Goal: Information Seeking & Learning: Check status

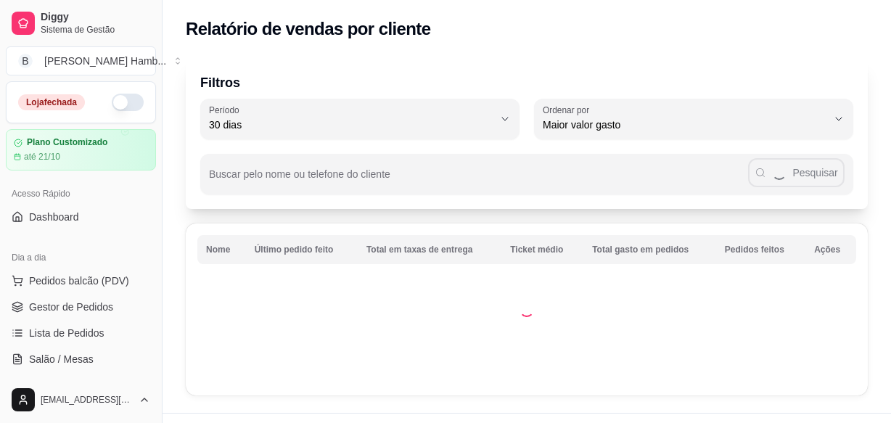
select select "30"
select select "HIGHEST_TOTAL_SPENT_WITH_ORDERS"
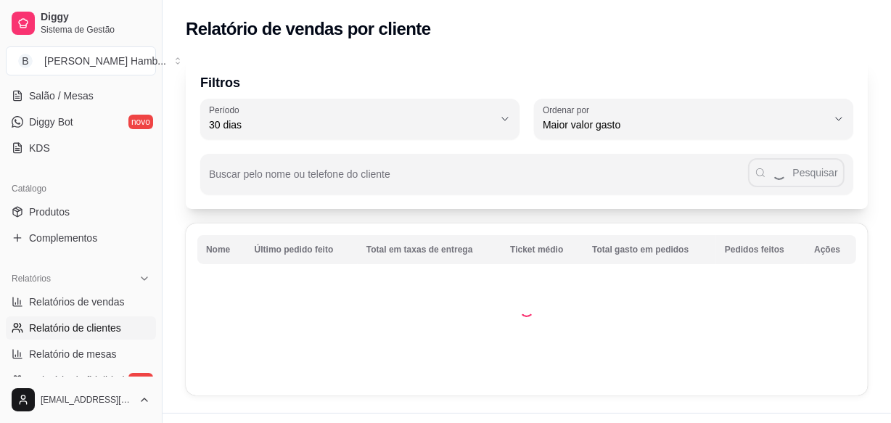
click at [106, 308] on span "Relatórios de vendas" at bounding box center [77, 302] width 96 height 15
select select "ALL"
select select "0"
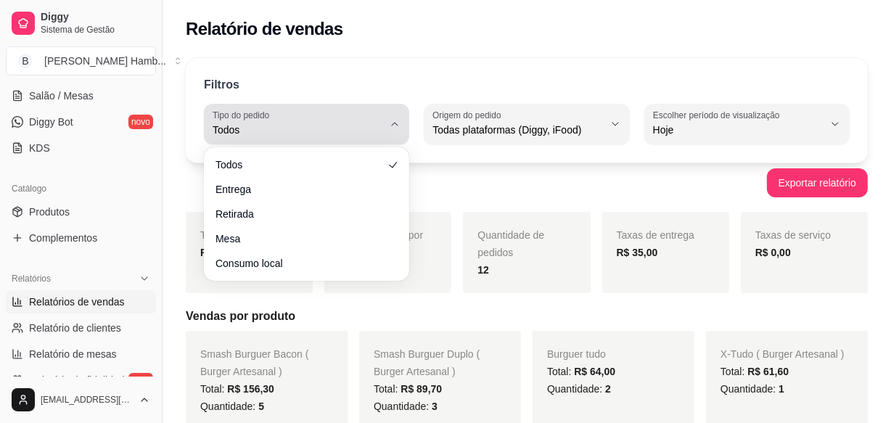
click at [374, 138] on div "Todos" at bounding box center [298, 124] width 171 height 29
click at [355, 130] on span "Todos" at bounding box center [298, 130] width 171 height 15
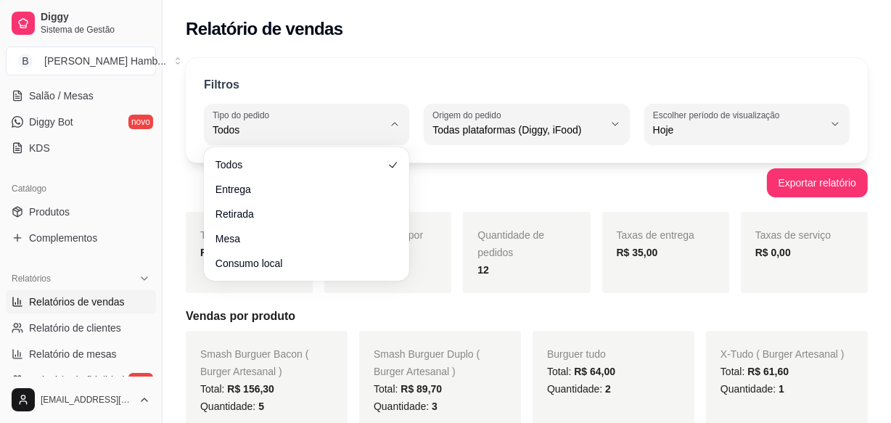
drag, startPoint x: 424, startPoint y: 67, endPoint x: 428, endPoint y: 80, distance: 13.1
click at [425, 67] on div "Filtros ALL Tipo do pedido Todos Entrega Retirada Mesa Consumo local Tipo do pe…" at bounding box center [527, 110] width 682 height 105
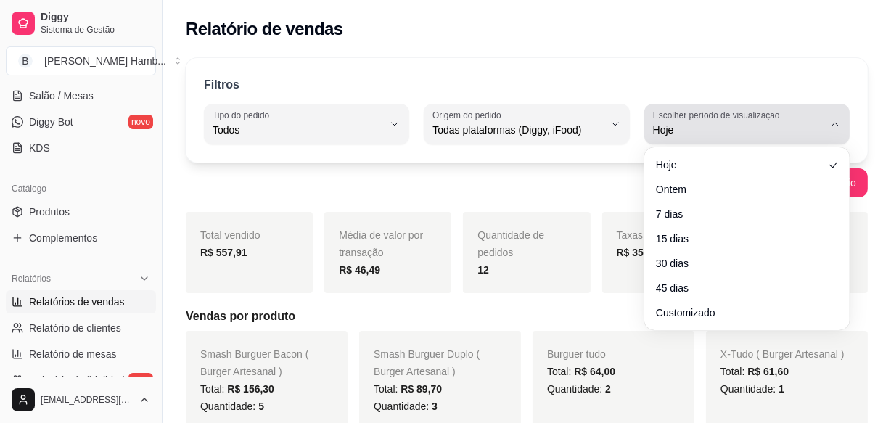
click at [668, 123] on span "Hoje" at bounding box center [738, 130] width 171 height 15
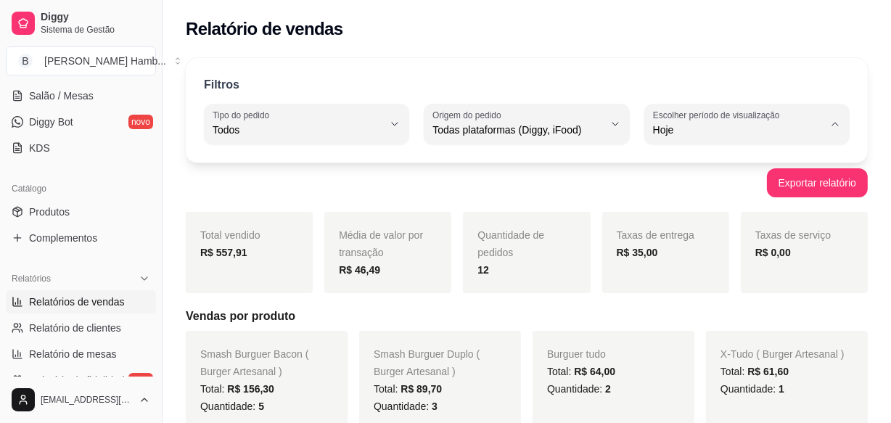
click at [670, 255] on li "30 dias" at bounding box center [747, 258] width 187 height 22
type input "30"
select select "30"
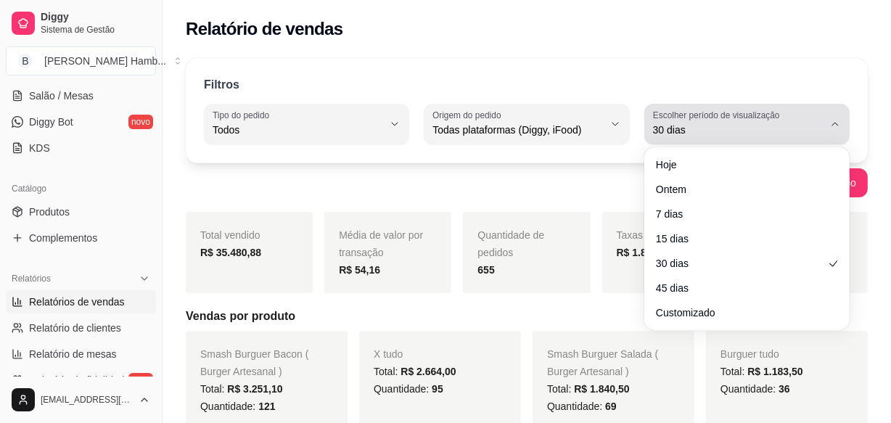
click at [656, 124] on div "30 dias" at bounding box center [738, 124] width 171 height 29
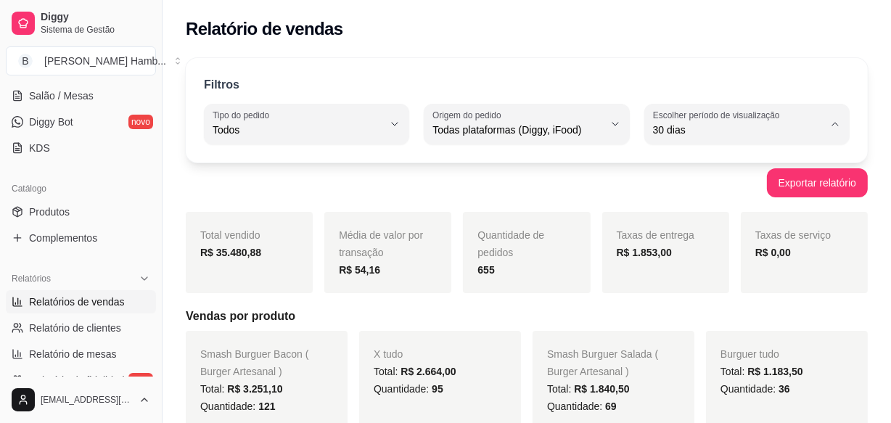
click at [677, 309] on span "Customizado" at bounding box center [740, 306] width 161 height 14
type input "-1"
select select "-1"
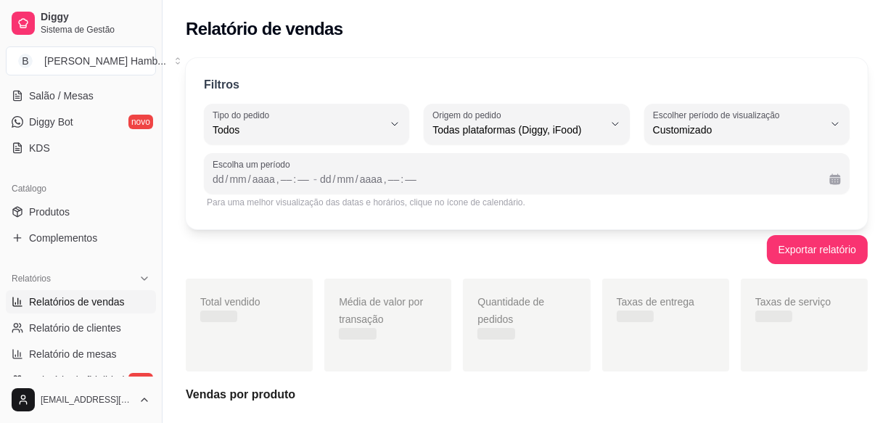
scroll to position [14, 0]
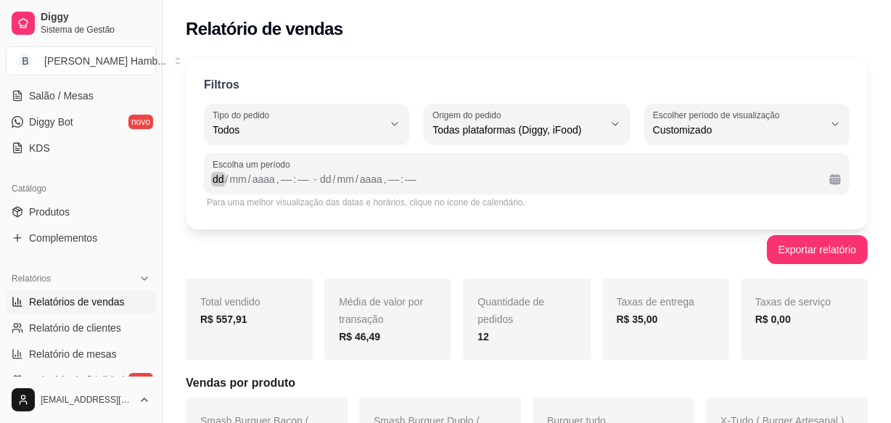
click at [219, 183] on div "dd" at bounding box center [218, 179] width 15 height 15
click at [319, 175] on div "dd" at bounding box center [320, 179] width 15 height 15
click at [271, 180] on div "," at bounding box center [272, 179] width 6 height 15
click at [276, 180] on div "––" at bounding box center [281, 179] width 15 height 15
click at [384, 179] on div "––" at bounding box center [382, 179] width 15 height 15
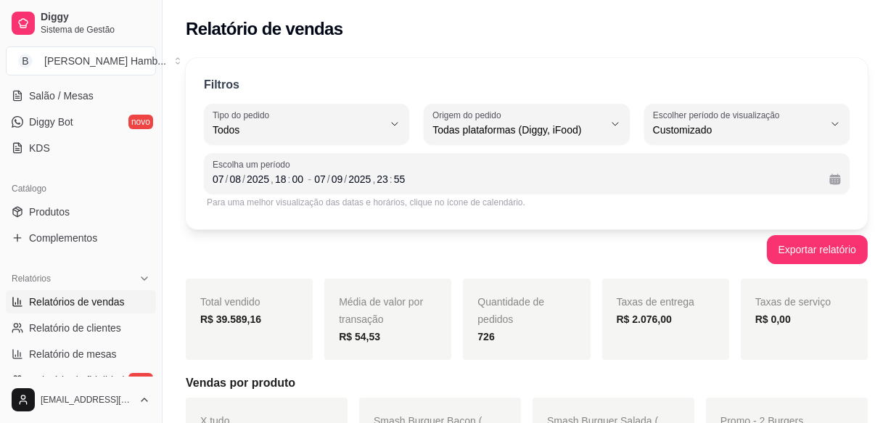
click at [73, 309] on link "Relatórios de vendas" at bounding box center [81, 301] width 150 height 23
click at [81, 321] on span "Relatório de clientes" at bounding box center [75, 328] width 92 height 15
select select "30"
select select "HIGHEST_TOTAL_SPENT_WITH_ORDERS"
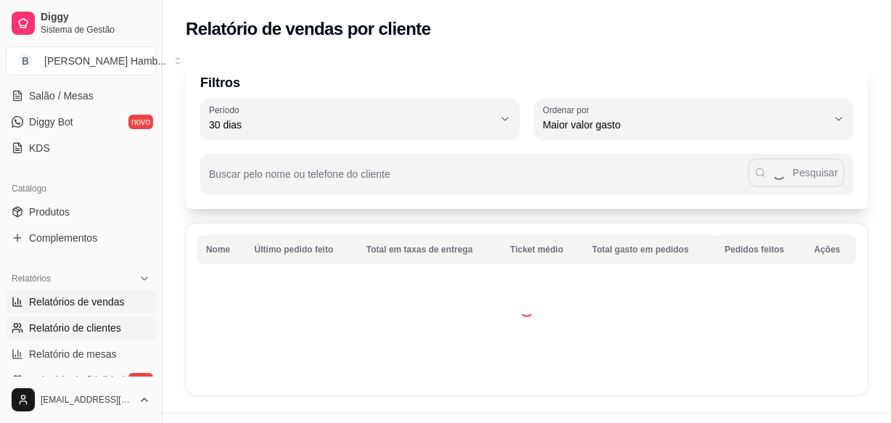
click at [102, 298] on span "Relatórios de vendas" at bounding box center [77, 302] width 96 height 15
select select "ALL"
select select "0"
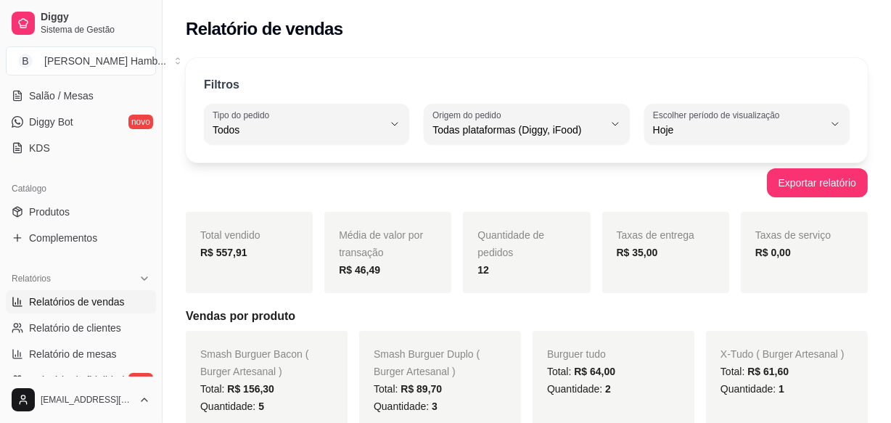
click at [674, 145] on div "Filtros ALL Tipo do pedido Todos Entrega Retirada Mesa Consumo local Tipo do pe…" at bounding box center [527, 110] width 682 height 105
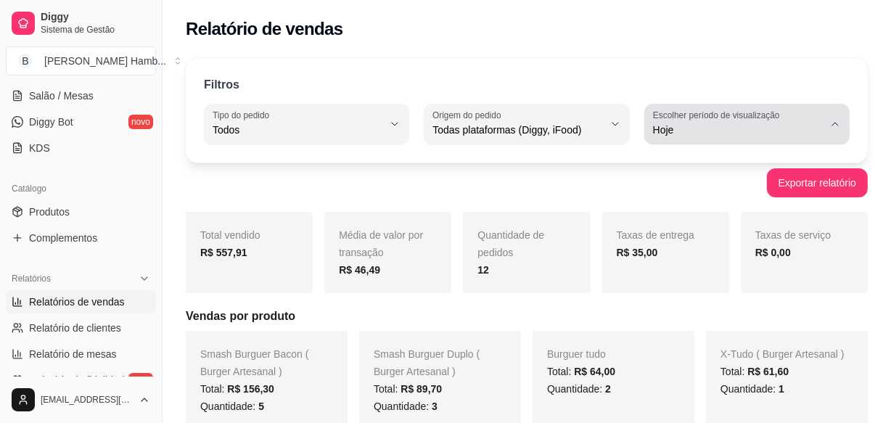
click at [674, 133] on span "Hoje" at bounding box center [738, 130] width 171 height 15
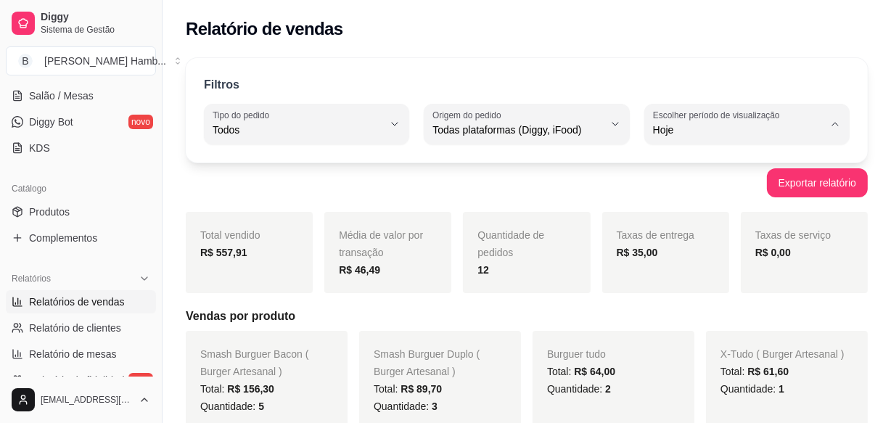
click at [666, 266] on span "30 dias" at bounding box center [740, 259] width 161 height 14
type input "30"
select select "30"
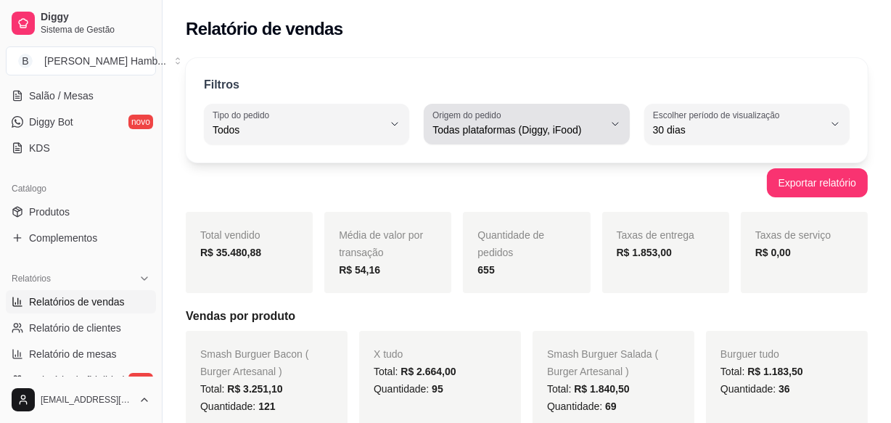
click at [560, 123] on span "Todas plataformas (Diggy, iFood)" at bounding box center [518, 130] width 171 height 15
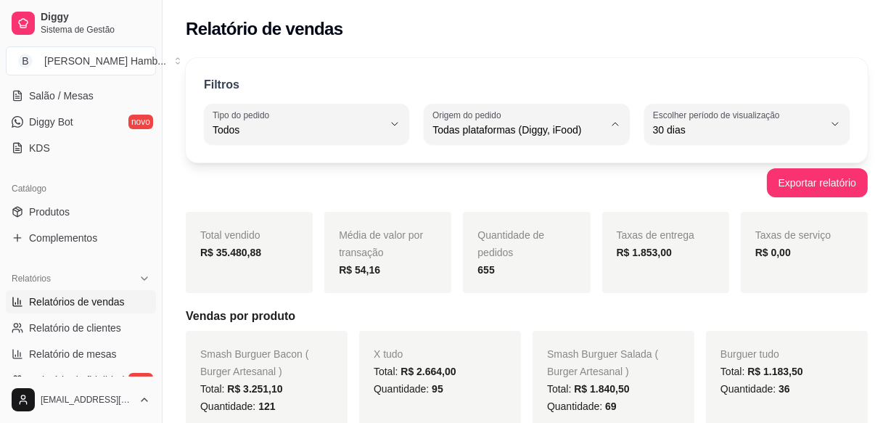
click at [478, 181] on li "Diggy" at bounding box center [527, 187] width 187 height 22
type input "DIGGY"
select select "DIGGY"
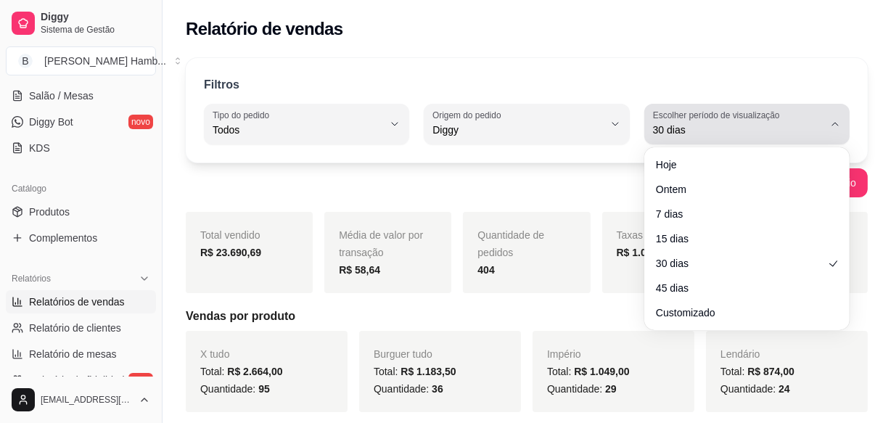
click at [681, 134] on span "30 dias" at bounding box center [738, 130] width 171 height 15
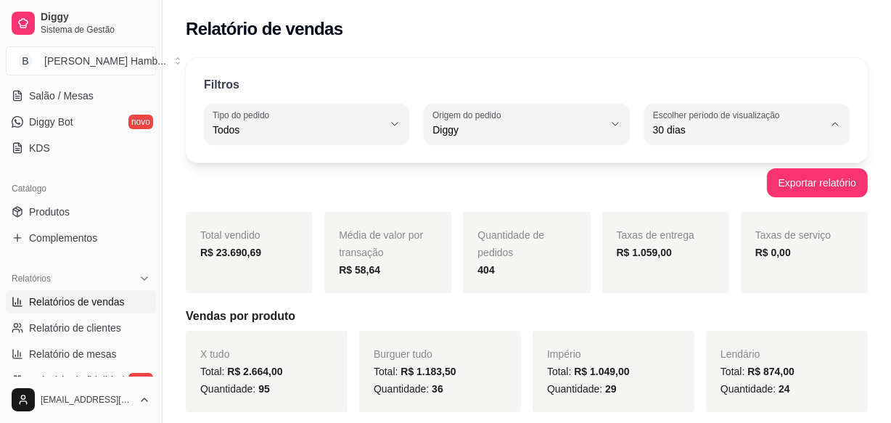
click at [659, 318] on li "Customizado" at bounding box center [747, 306] width 187 height 22
type input "-1"
select select "-1"
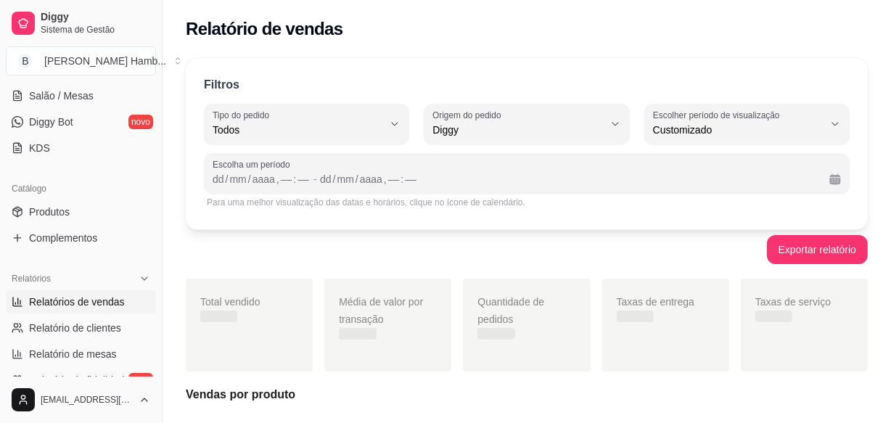
scroll to position [14, 0]
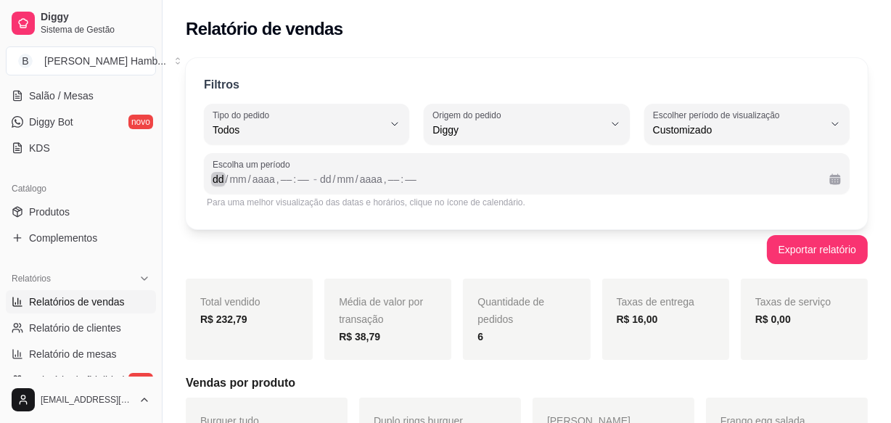
click at [213, 173] on div "dd" at bounding box center [218, 179] width 15 height 15
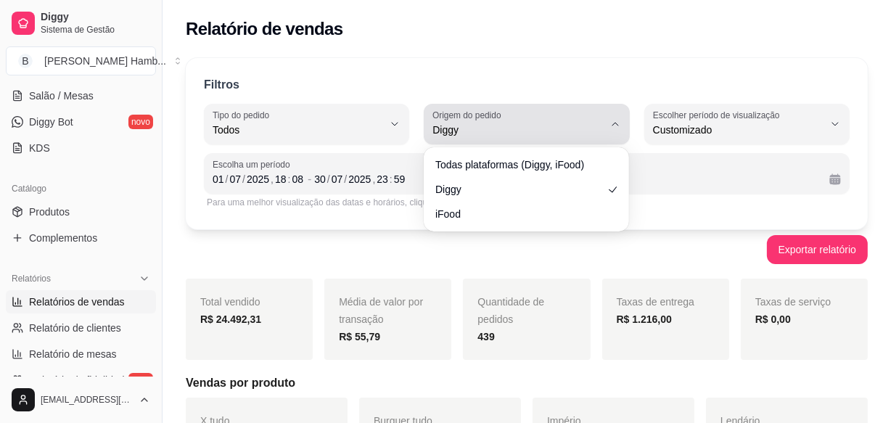
click at [549, 130] on span "Diggy" at bounding box center [518, 130] width 171 height 15
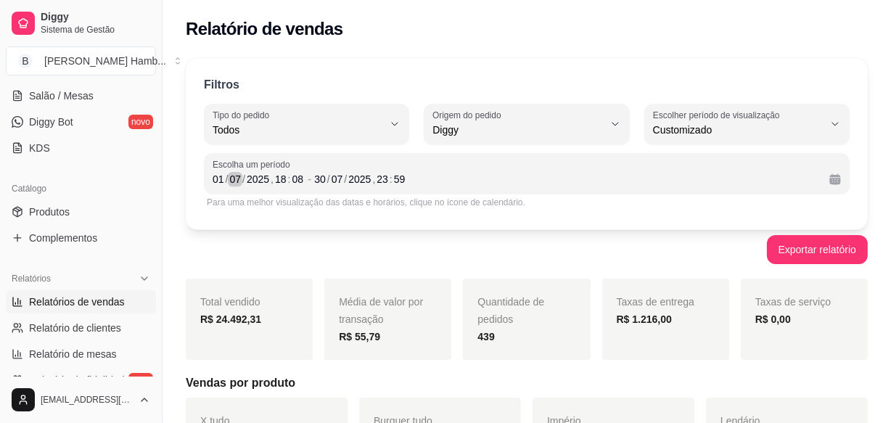
click at [239, 176] on div "07" at bounding box center [235, 179] width 15 height 15
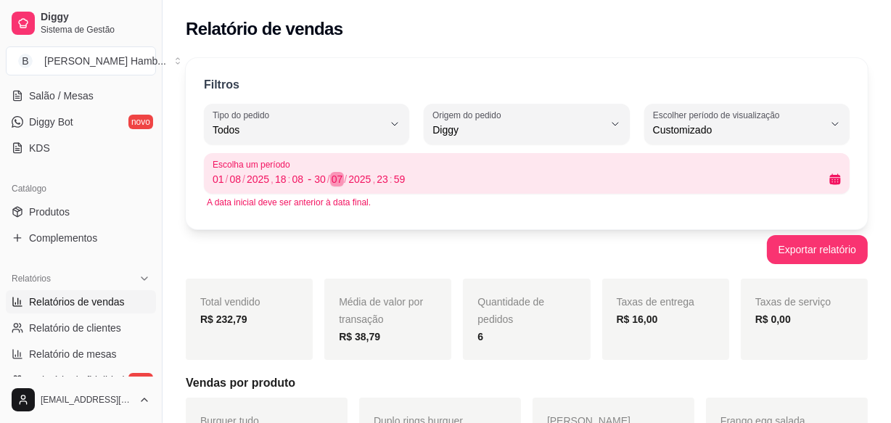
click at [343, 176] on div "/" at bounding box center [346, 179] width 6 height 15
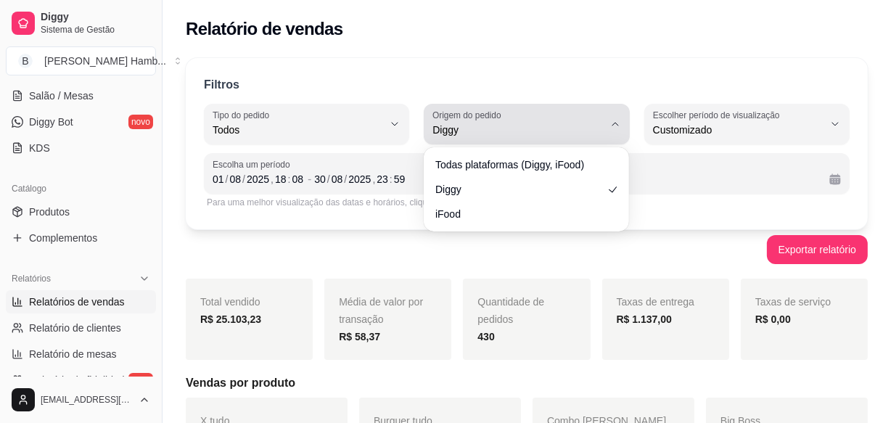
click at [493, 129] on span "Diggy" at bounding box center [518, 130] width 171 height 15
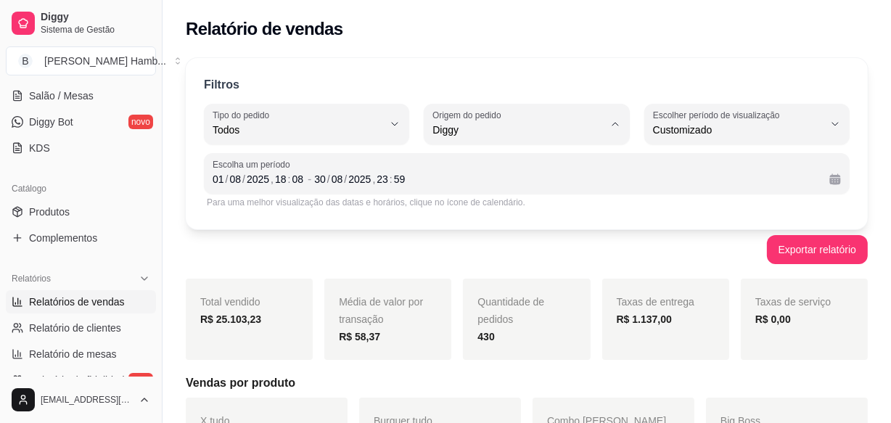
click at [470, 171] on li "Todas plataformas (Diggy, iFood)" at bounding box center [527, 164] width 187 height 22
type input "ALL"
select select "ALL"
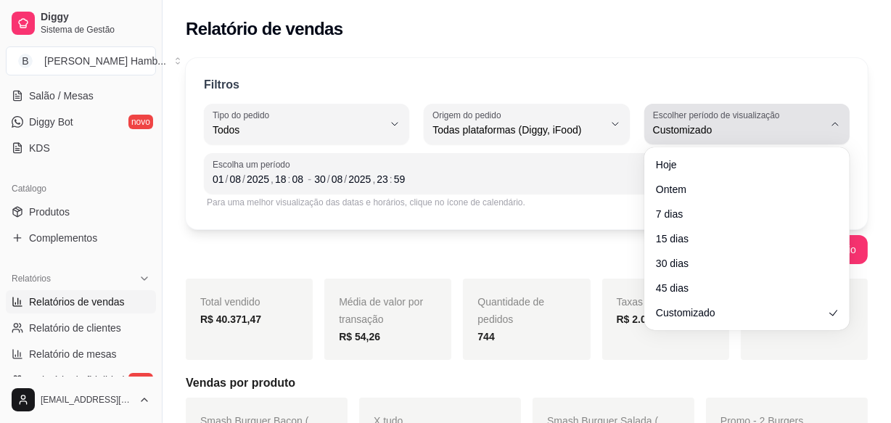
click at [710, 131] on span "Customizado" at bounding box center [738, 130] width 171 height 15
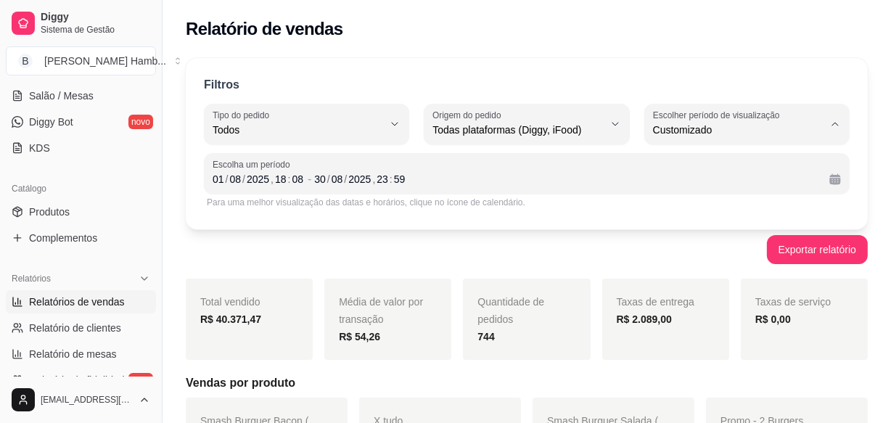
click at [676, 218] on span "7 dias" at bounding box center [740, 212] width 161 height 14
type input "7"
select select "7"
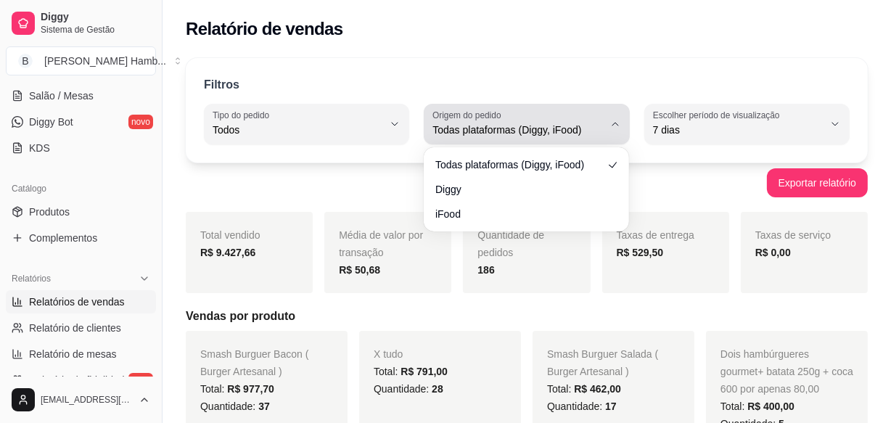
click at [560, 136] on span "Todas plataformas (Diggy, iFood)" at bounding box center [518, 130] width 171 height 15
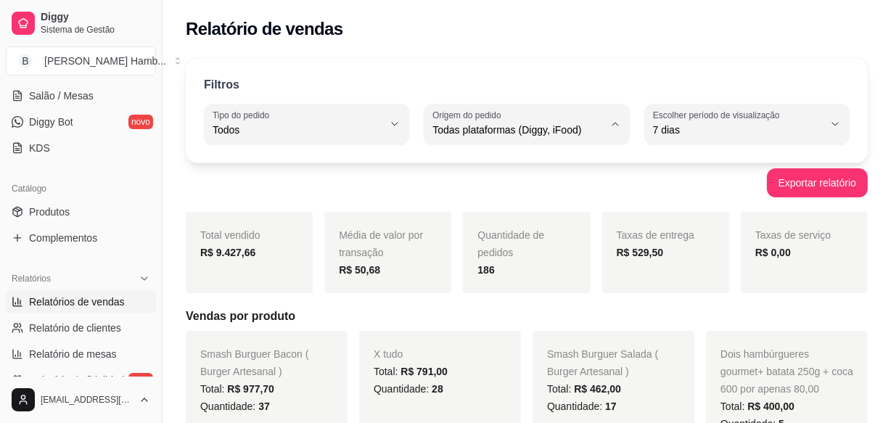
click at [507, 194] on span "Diggy" at bounding box center [519, 188] width 161 height 14
type input "DIGGY"
select select "DIGGY"
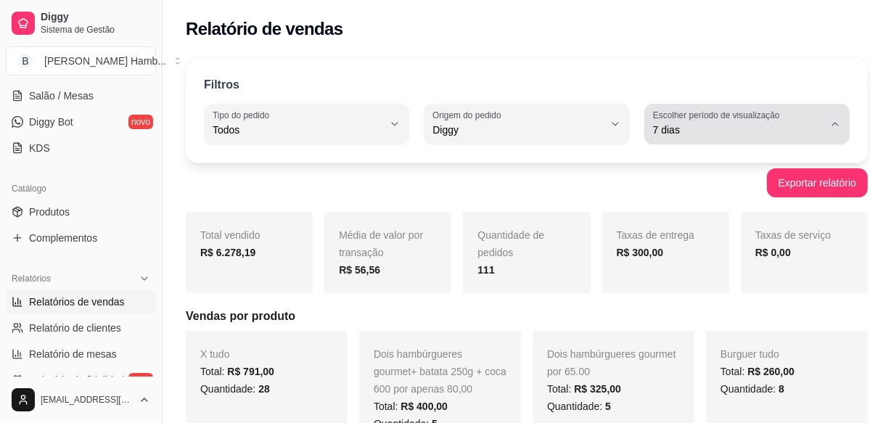
click at [675, 112] on label "Escolher período de visualização" at bounding box center [718, 115] width 131 height 12
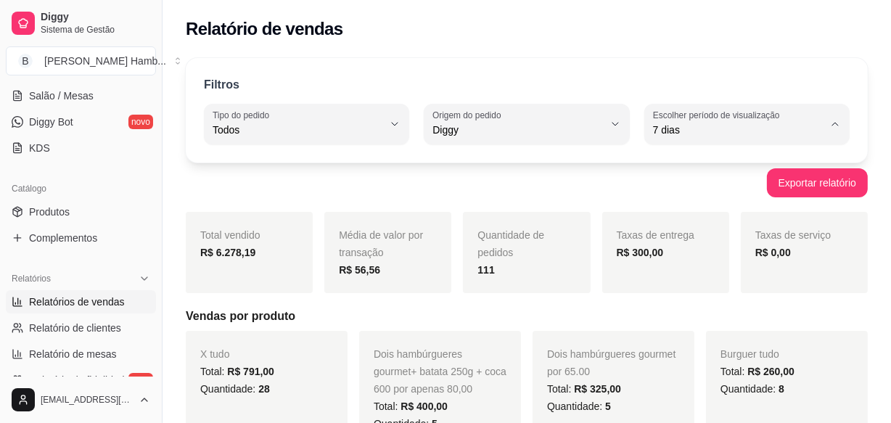
click at [702, 266] on span "30 dias" at bounding box center [740, 259] width 161 height 14
type input "30"
select select "30"
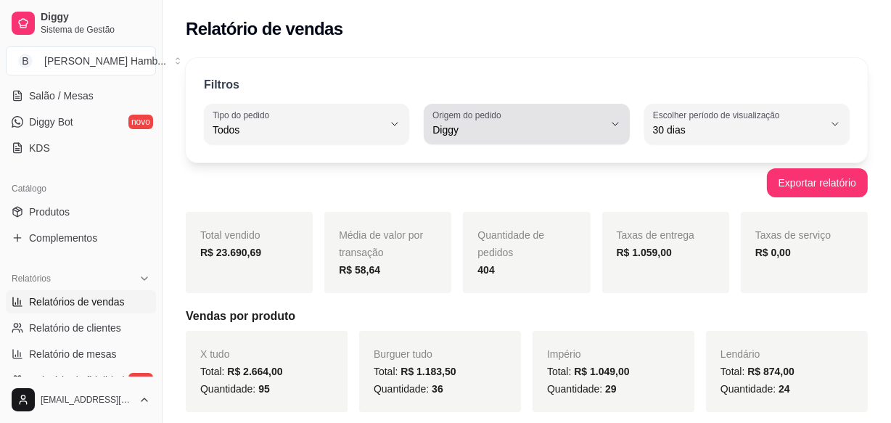
click at [566, 134] on span "Diggy" at bounding box center [518, 130] width 171 height 15
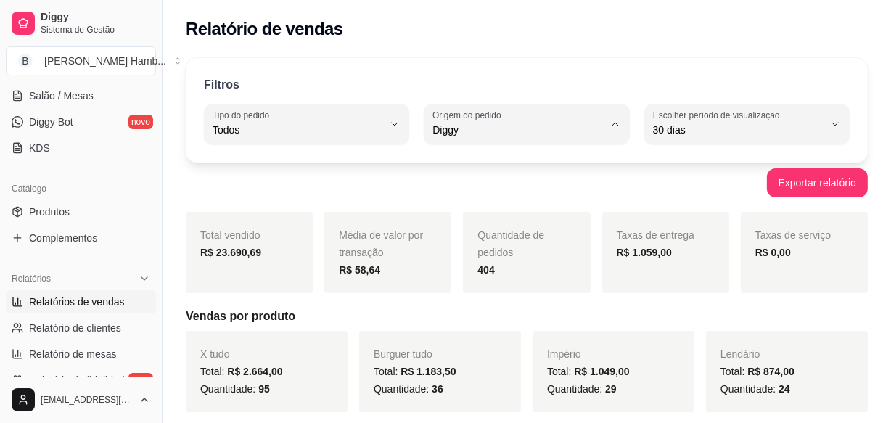
click at [540, 218] on span "iFood" at bounding box center [519, 212] width 161 height 14
type input "IFOOD"
select select "IFOOD"
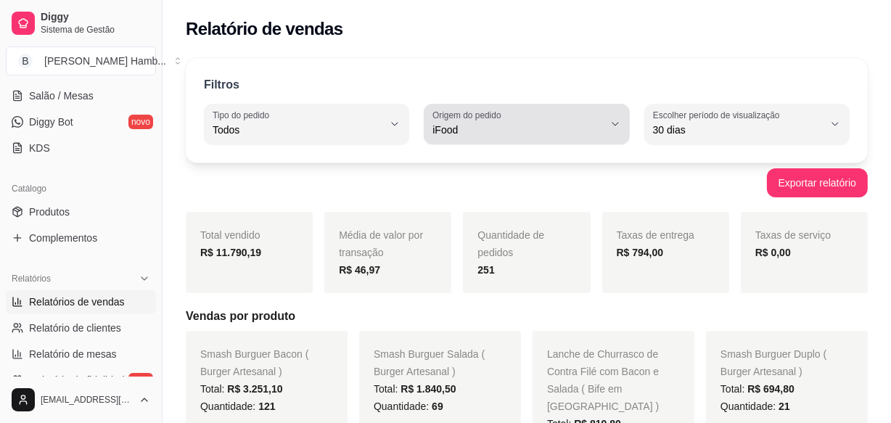
click at [481, 107] on button "Origem do pedido iFood" at bounding box center [526, 124] width 205 height 41
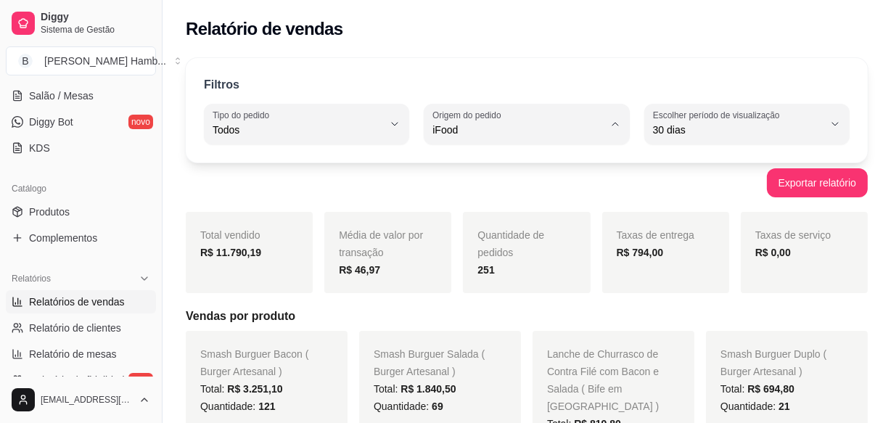
click at [488, 178] on li "Diggy" at bounding box center [527, 187] width 187 height 22
type input "DIGGY"
select select "DIGGY"
click at [488, 168] on span "Todas plataformas (Diggy, iFood)" at bounding box center [519, 164] width 161 height 14
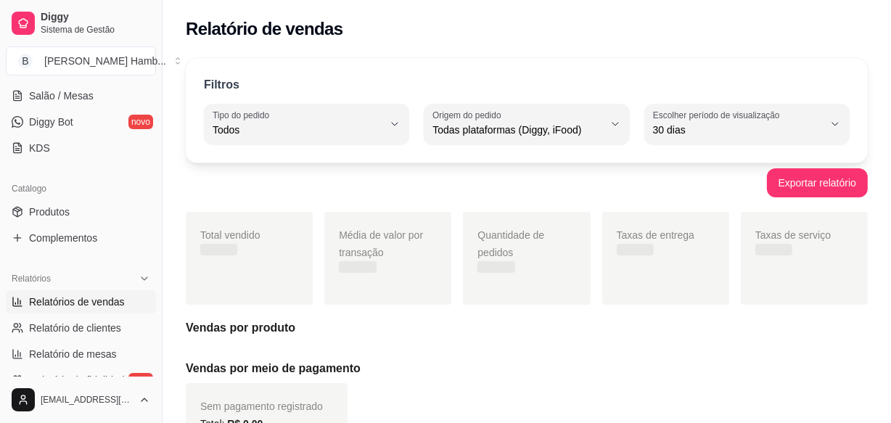
type input "ALL"
select select "ALL"
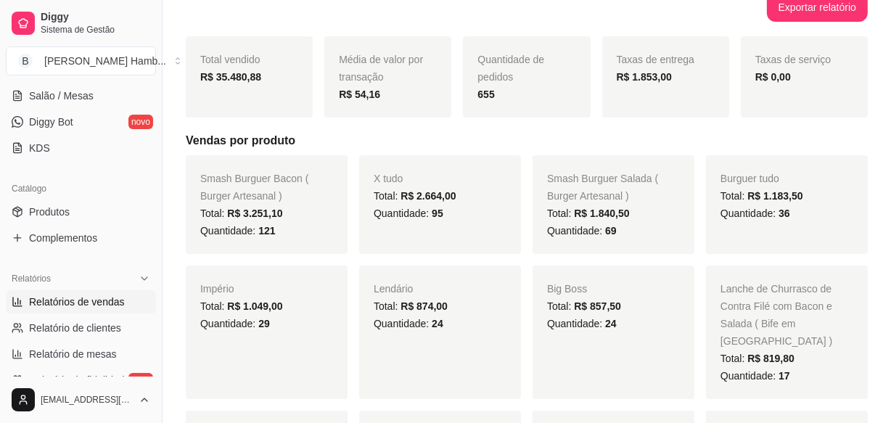
scroll to position [197, 0]
